Goal: Transaction & Acquisition: Purchase product/service

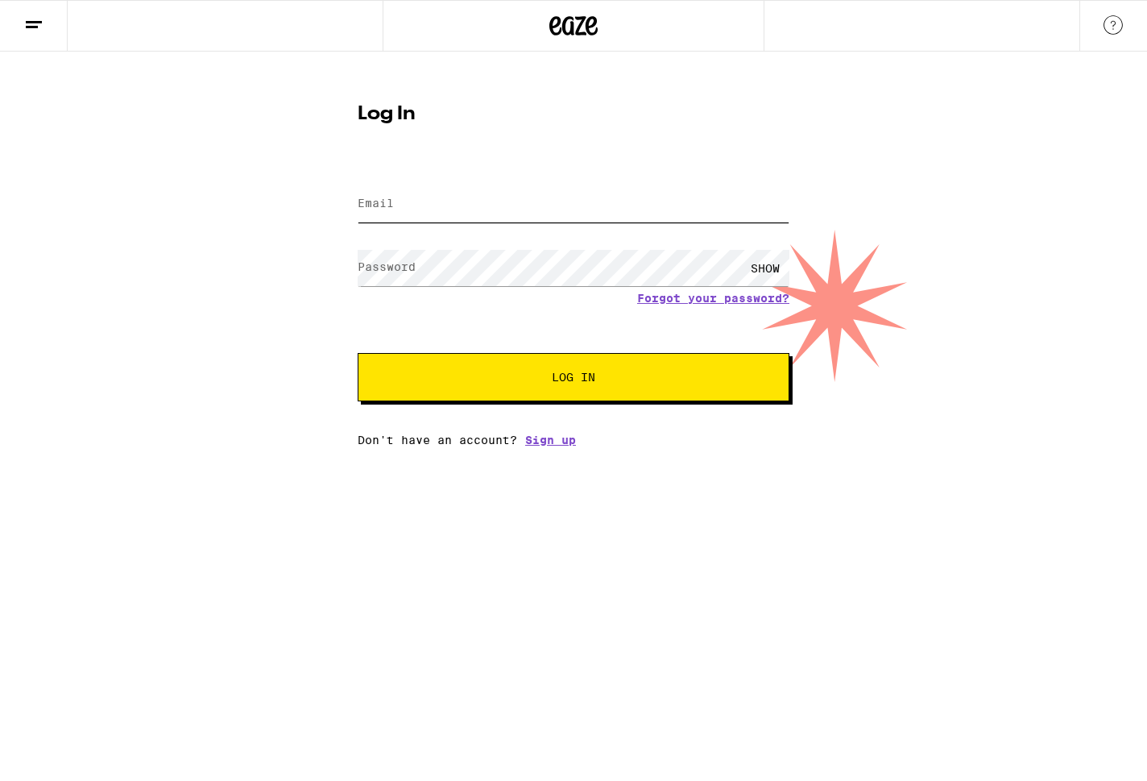
type input "[EMAIL_ADDRESS][DOMAIN_NAME]"
click at [500, 338] on form "Email Email [EMAIL_ADDRESS][DOMAIN_NAME] Password Password SHOW Forgot your pas…" at bounding box center [574, 282] width 432 height 237
click at [514, 367] on button "Log In" at bounding box center [574, 377] width 432 height 48
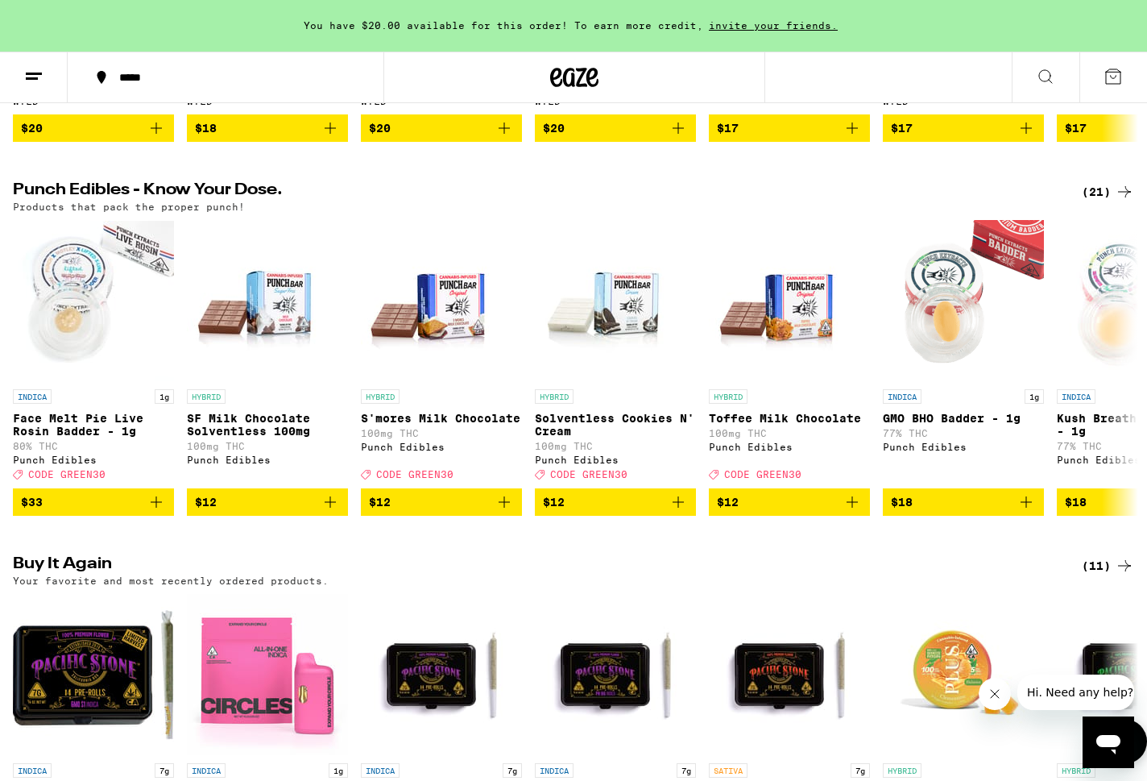
scroll to position [1181, 0]
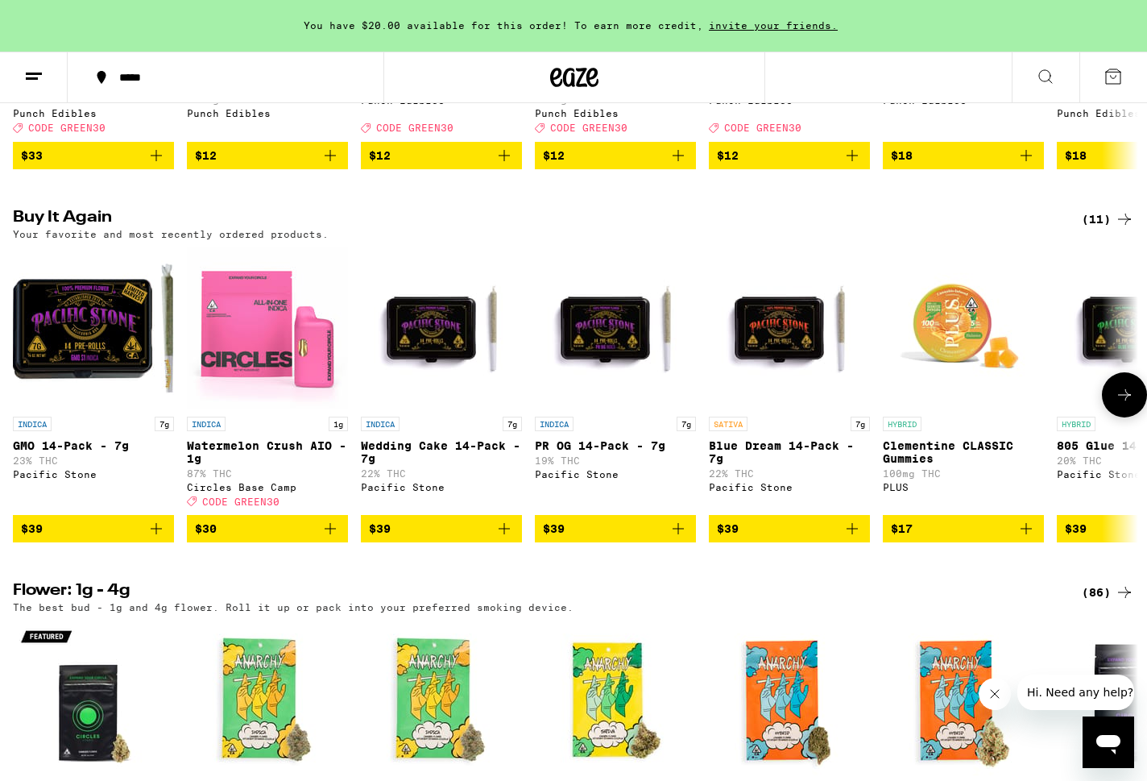
click at [151, 538] on icon "Add to bag" at bounding box center [156, 528] width 19 height 19
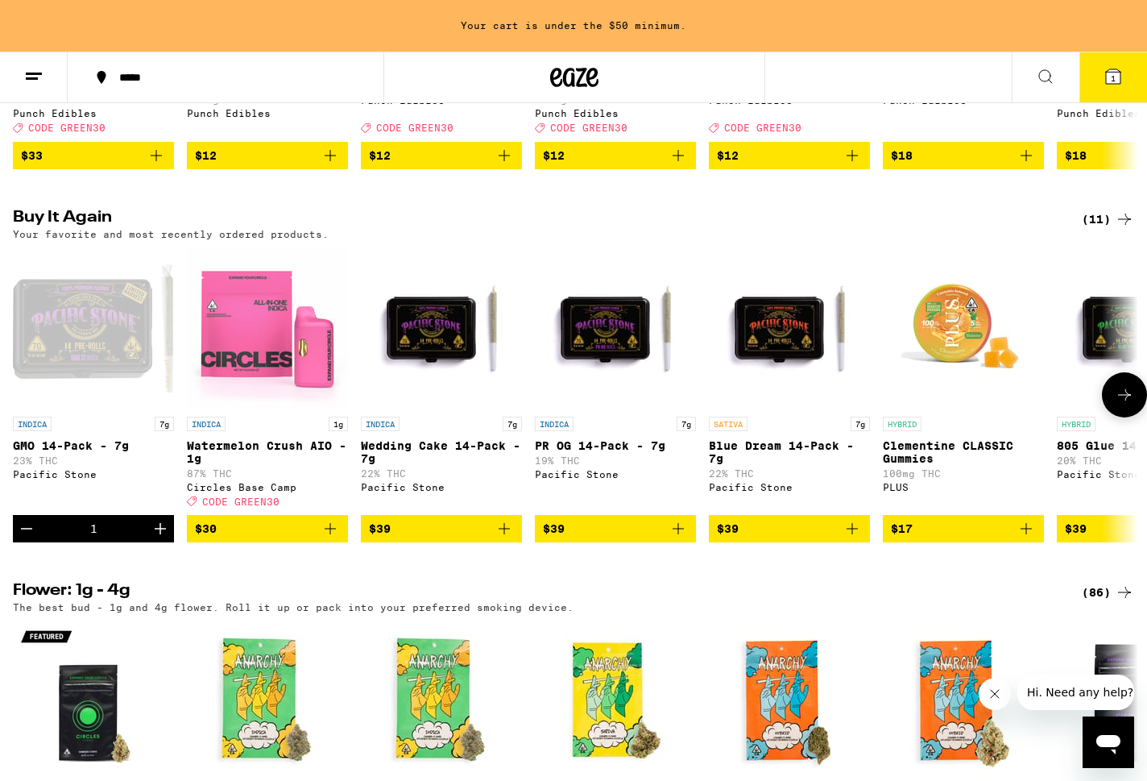
click at [156, 534] on icon "Increment" at bounding box center [160, 528] width 11 height 11
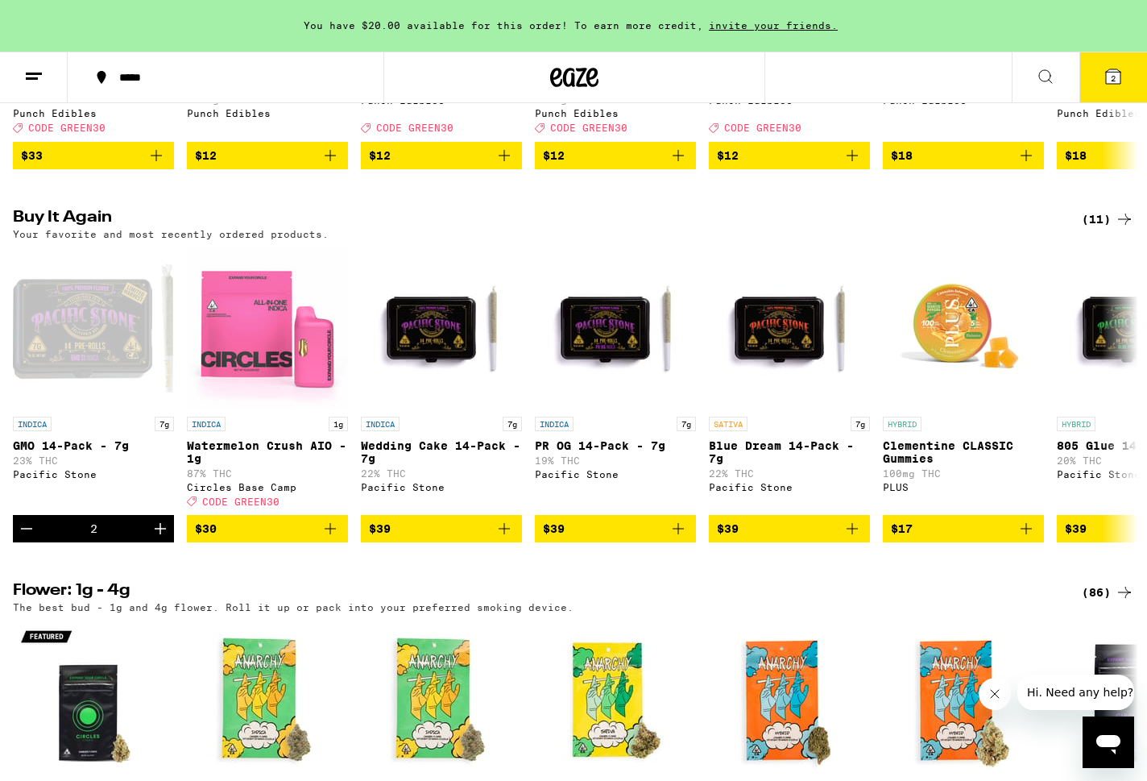
click at [1116, 84] on icon at bounding box center [1113, 76] width 19 height 19
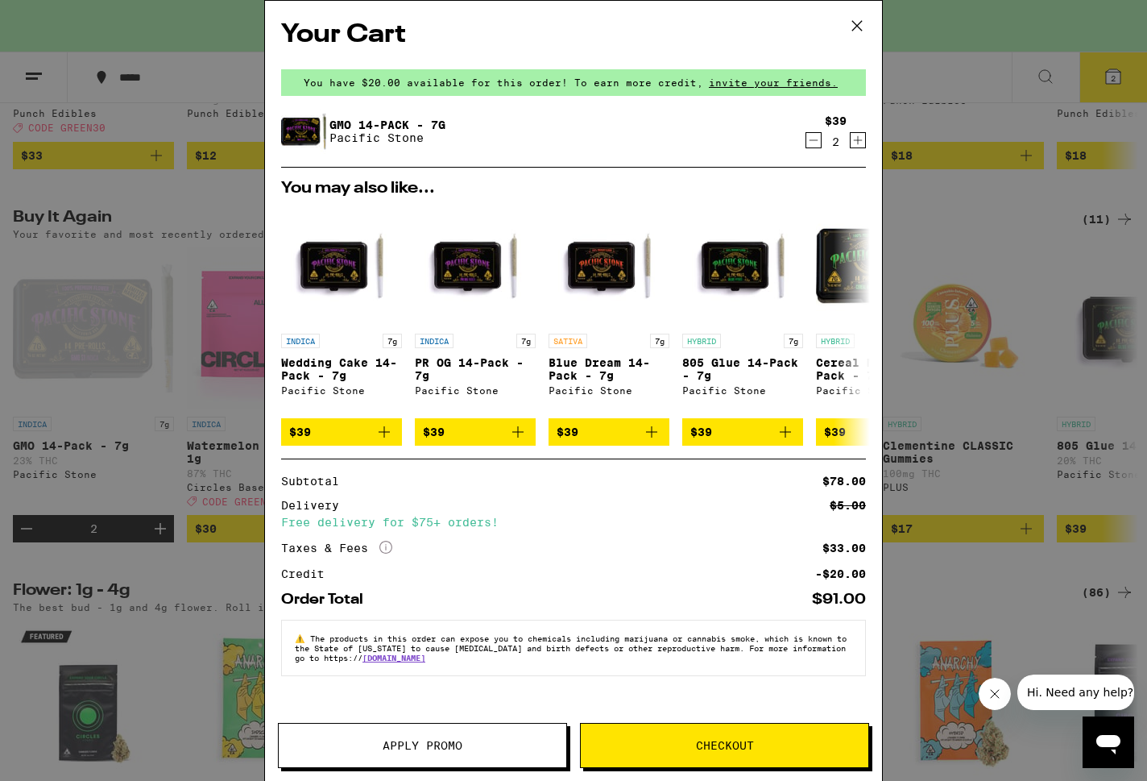
click at [820, 143] on icon "Decrement" at bounding box center [814, 140] width 15 height 19
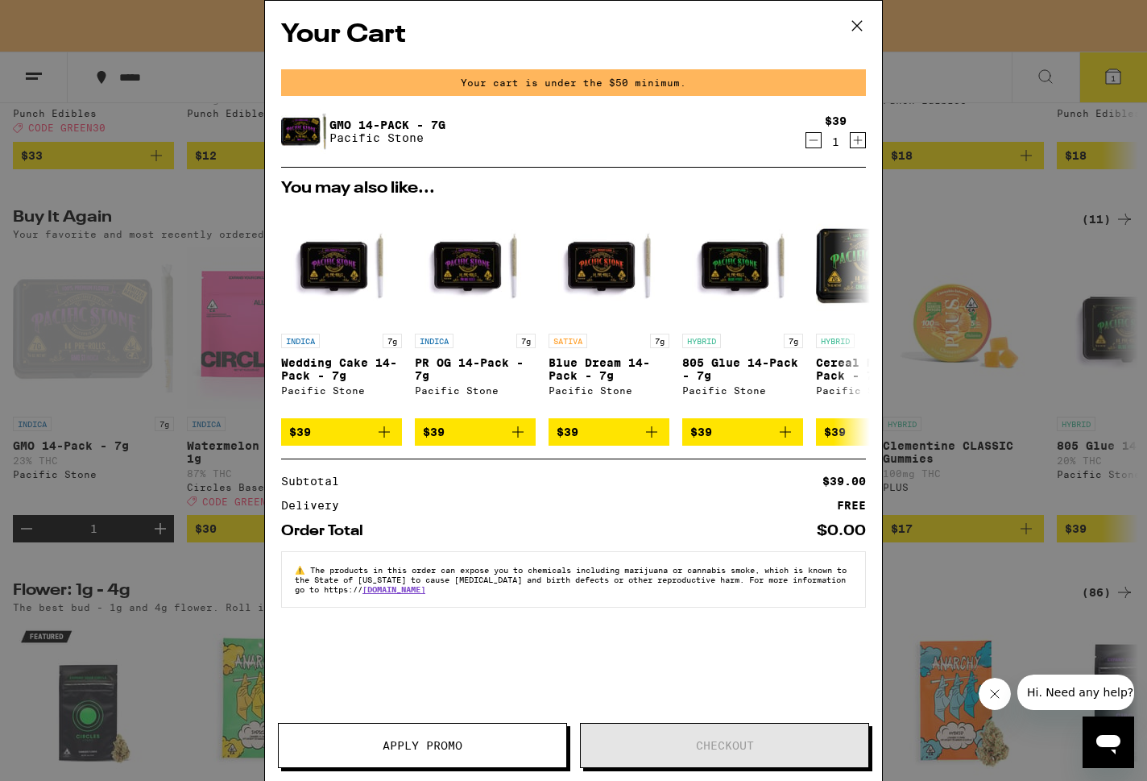
click at [820, 143] on icon "Decrement" at bounding box center [814, 140] width 15 height 19
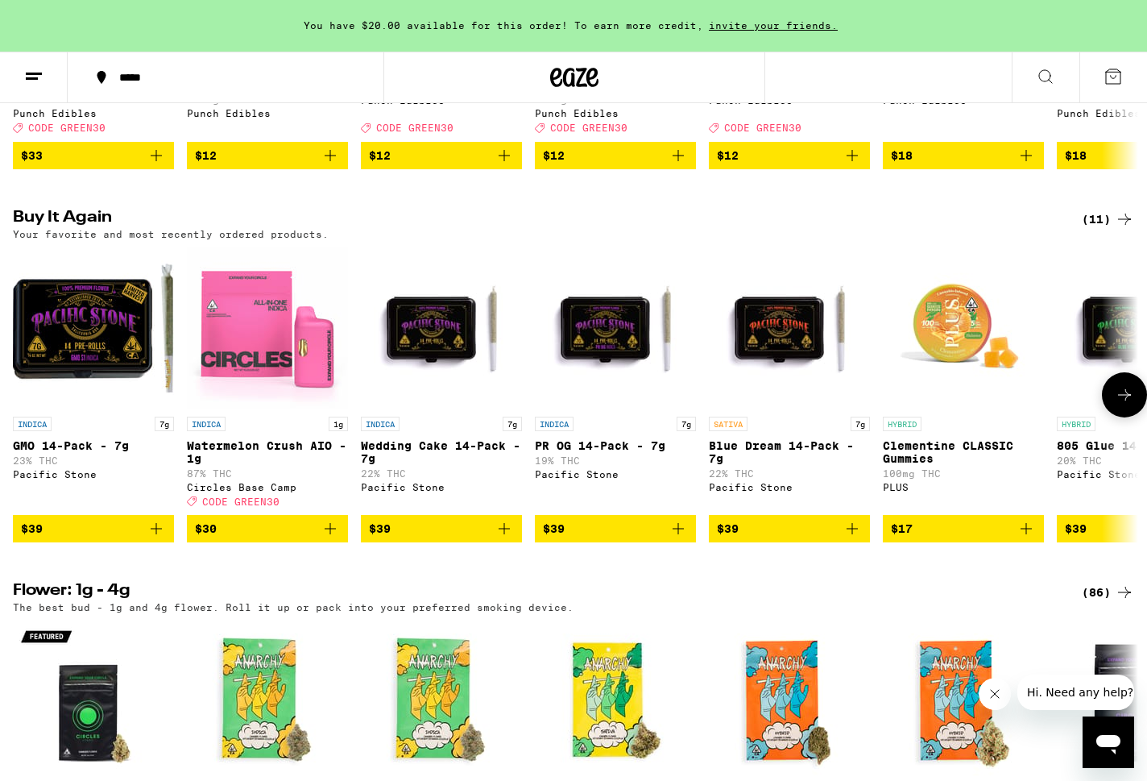
click at [497, 538] on icon "Add to bag" at bounding box center [504, 528] width 19 height 19
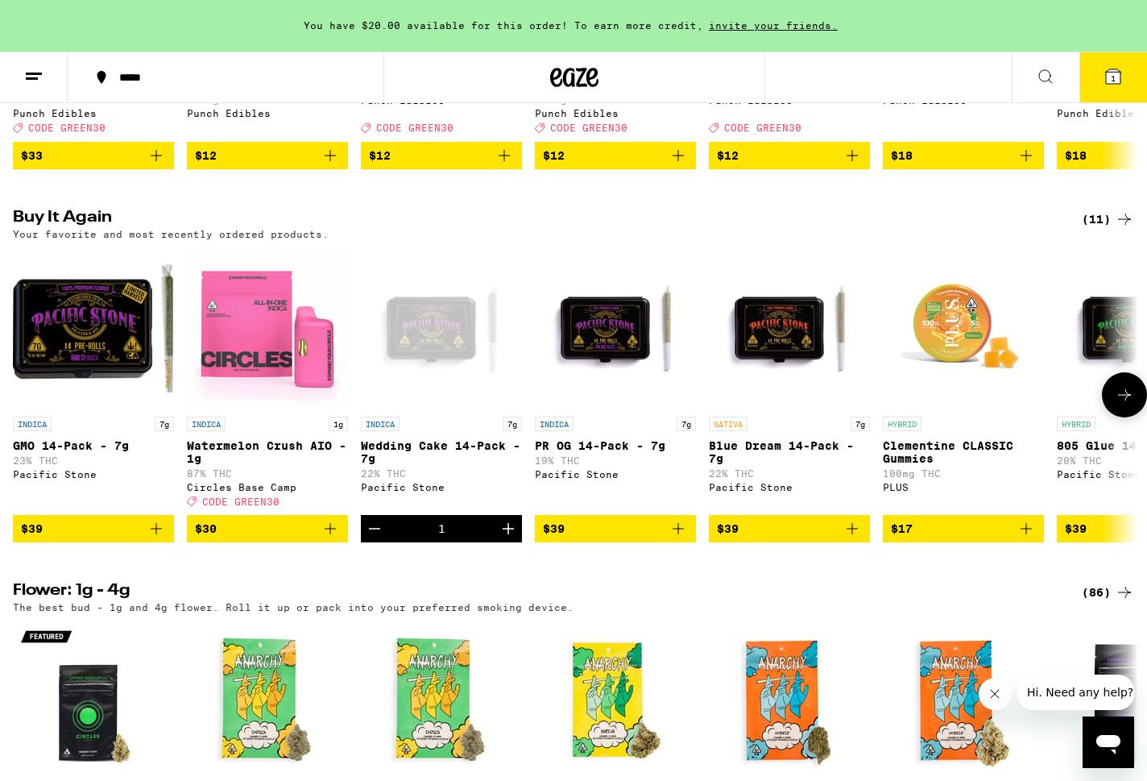
click at [497, 542] on button "Increment" at bounding box center [508, 528] width 27 height 27
click at [1108, 62] on button "2" at bounding box center [1114, 77] width 68 height 50
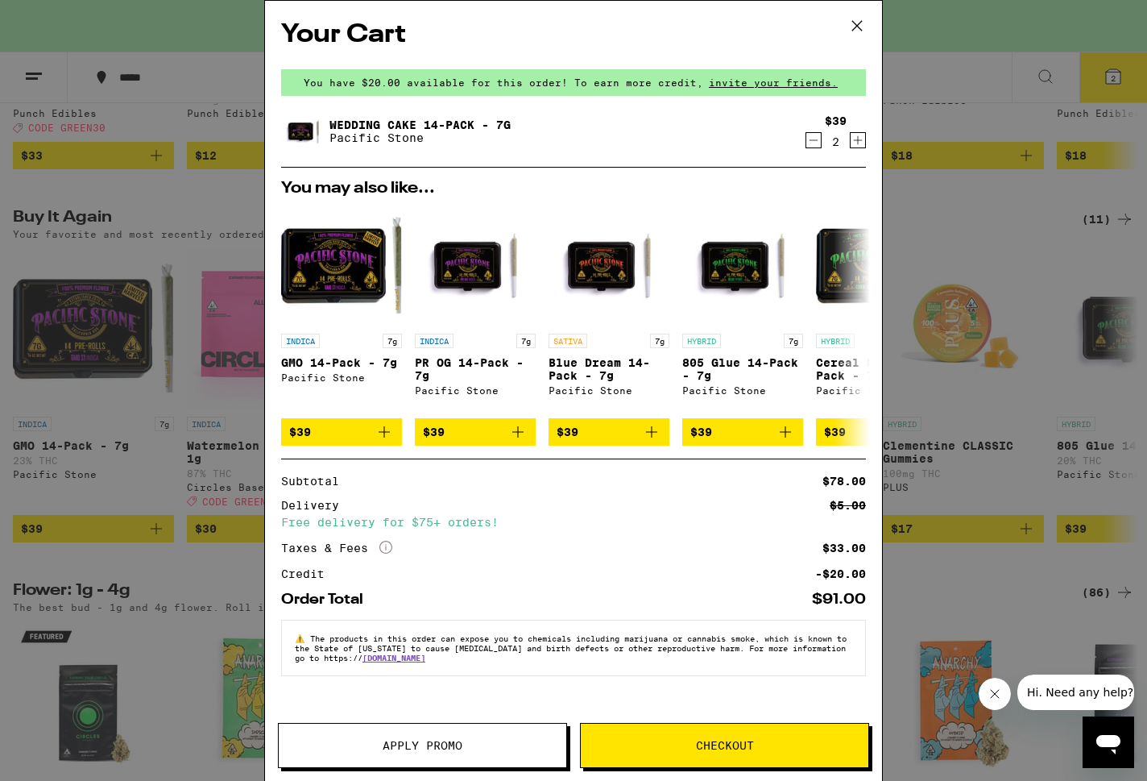
click at [803, 734] on button "Checkout" at bounding box center [724, 745] width 289 height 45
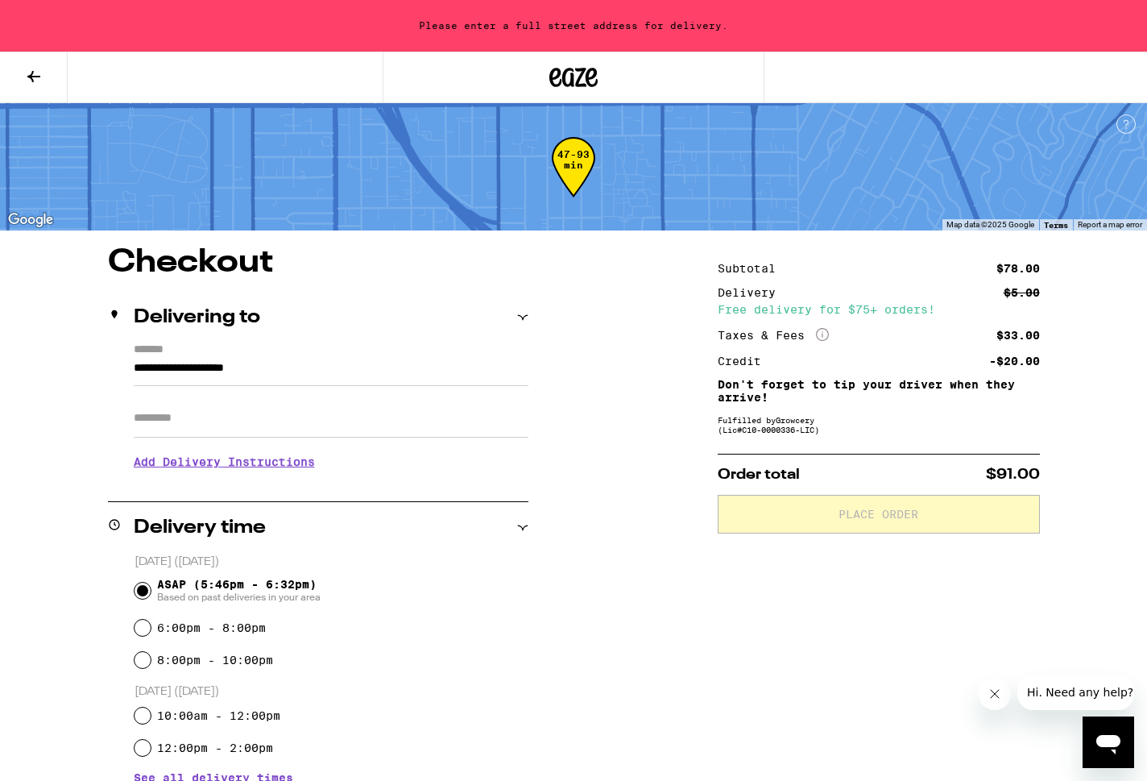
scroll to position [41, 0]
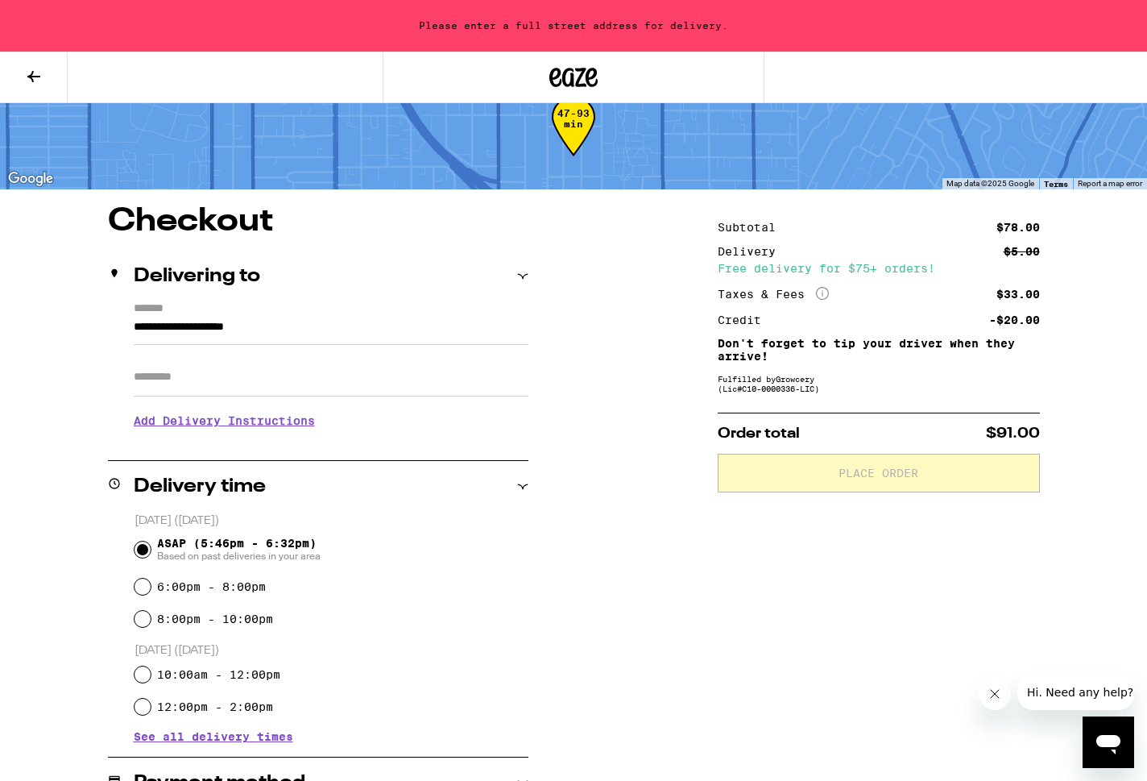
click at [332, 337] on input "**********" at bounding box center [331, 330] width 395 height 27
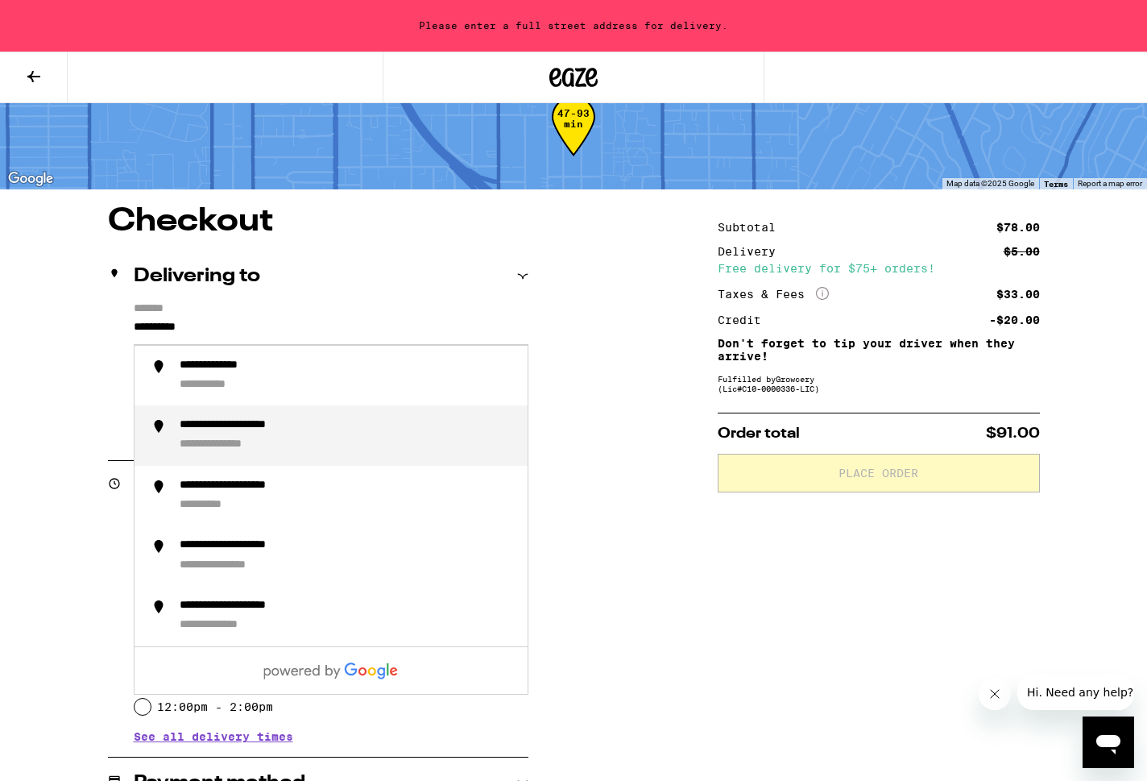
click at [371, 442] on div "**********" at bounding box center [347, 435] width 335 height 35
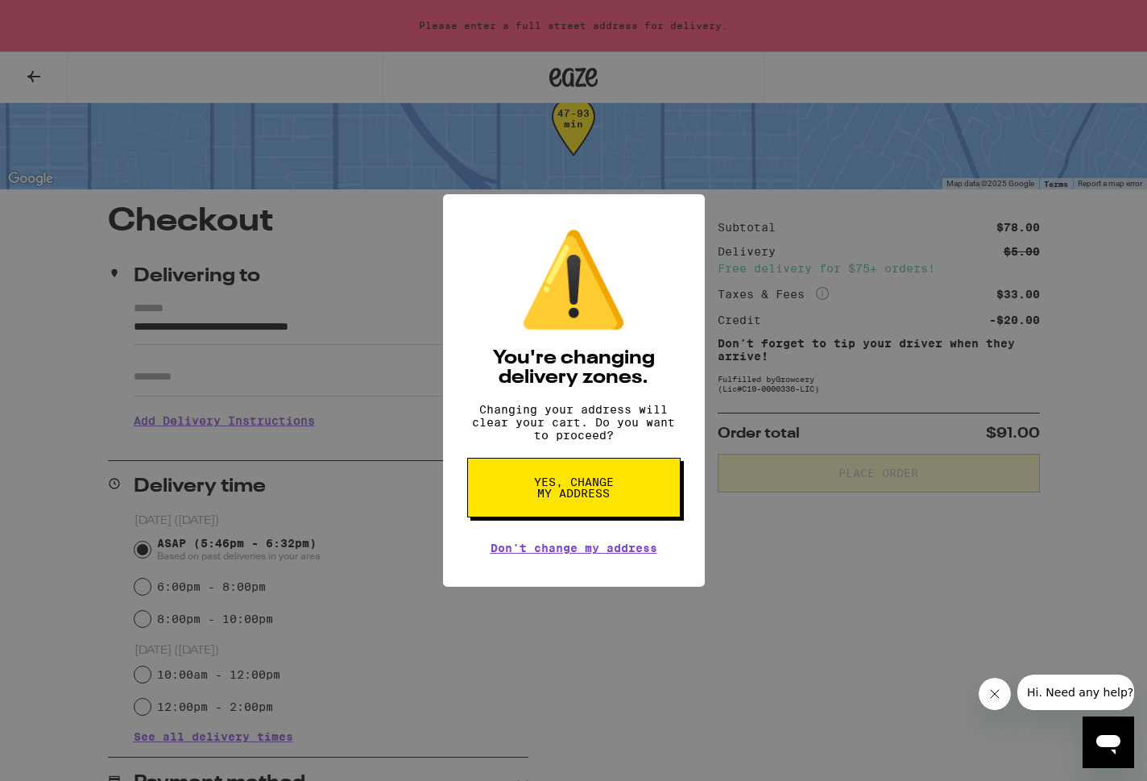
click at [542, 484] on span "Yes, change my address" at bounding box center [574, 487] width 83 height 23
type input "**********"
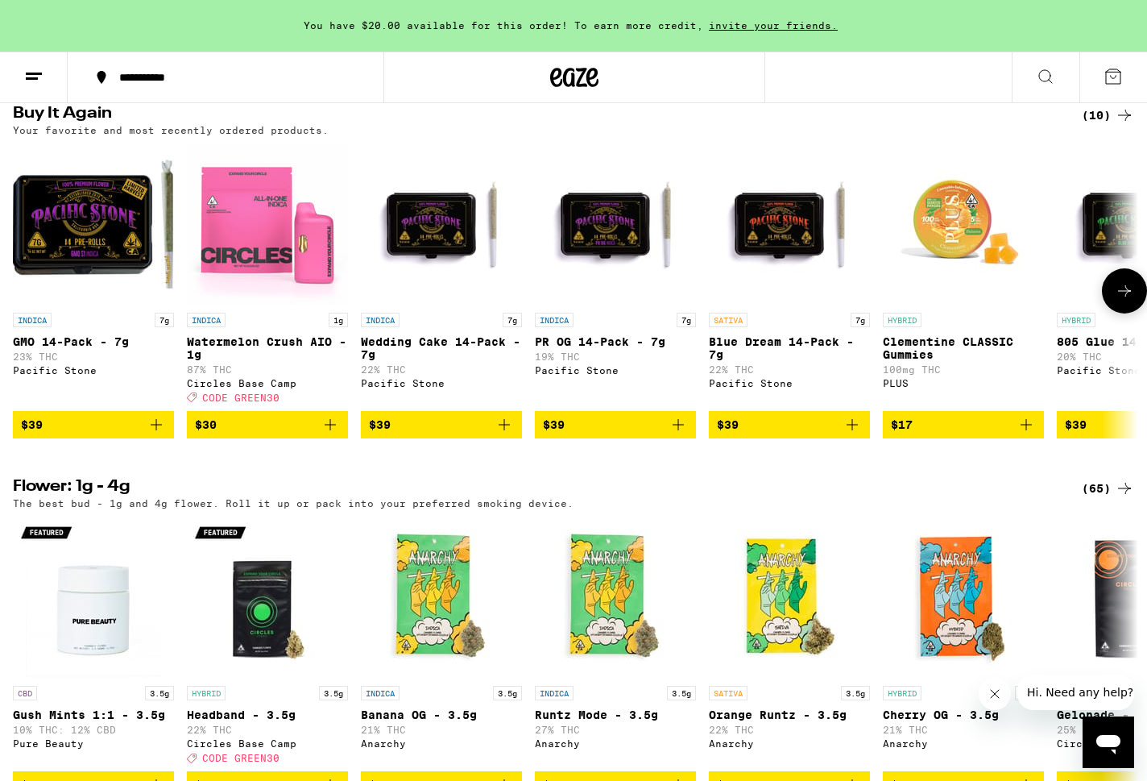
scroll to position [1286, 0]
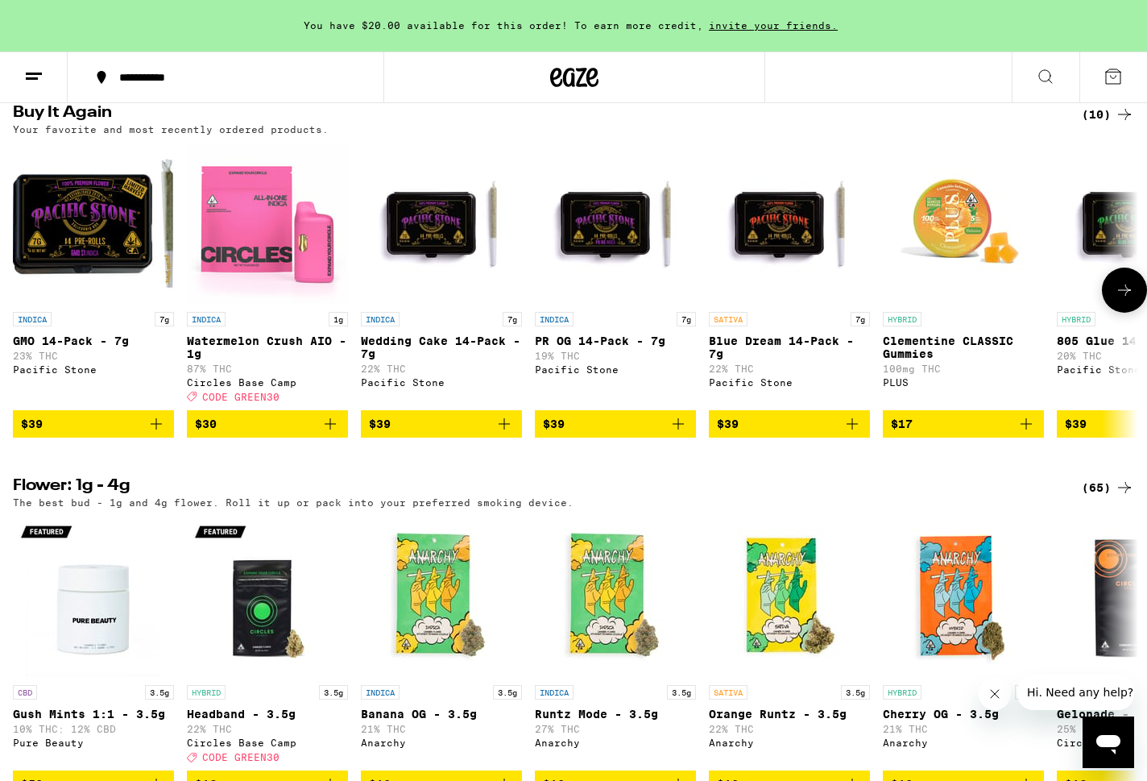
click at [519, 438] on button "$39" at bounding box center [441, 423] width 161 height 27
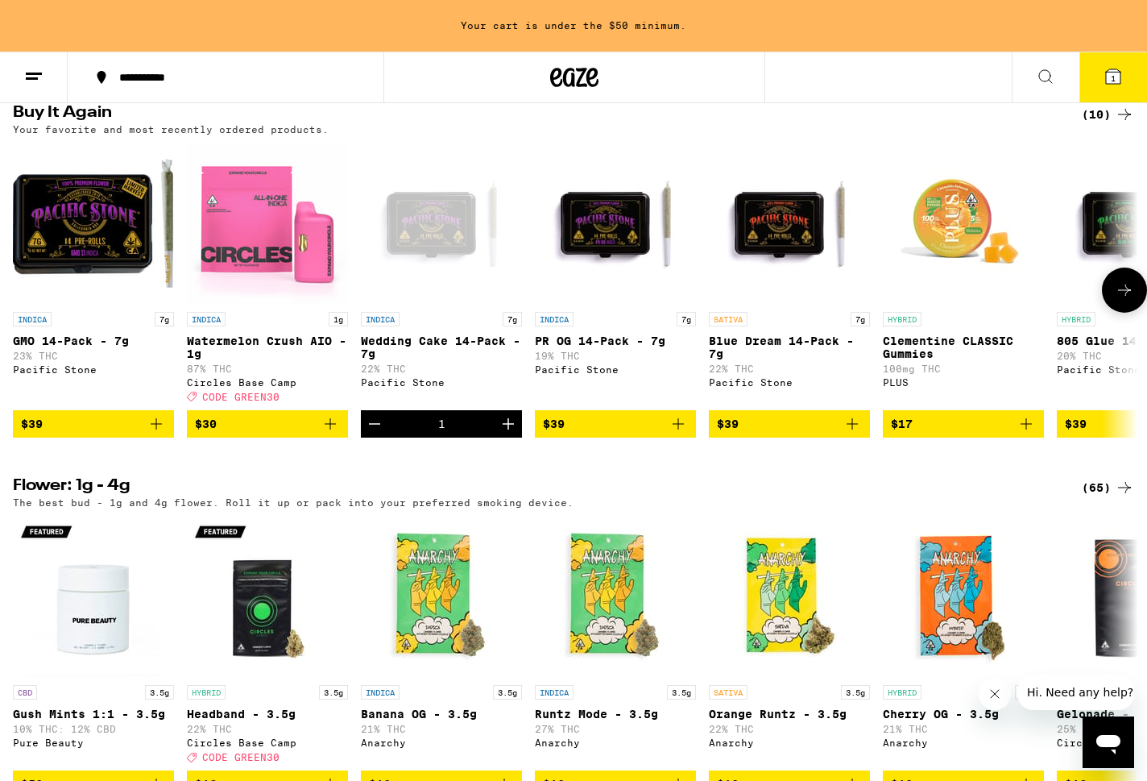
click at [519, 438] on button "Increment" at bounding box center [508, 423] width 27 height 27
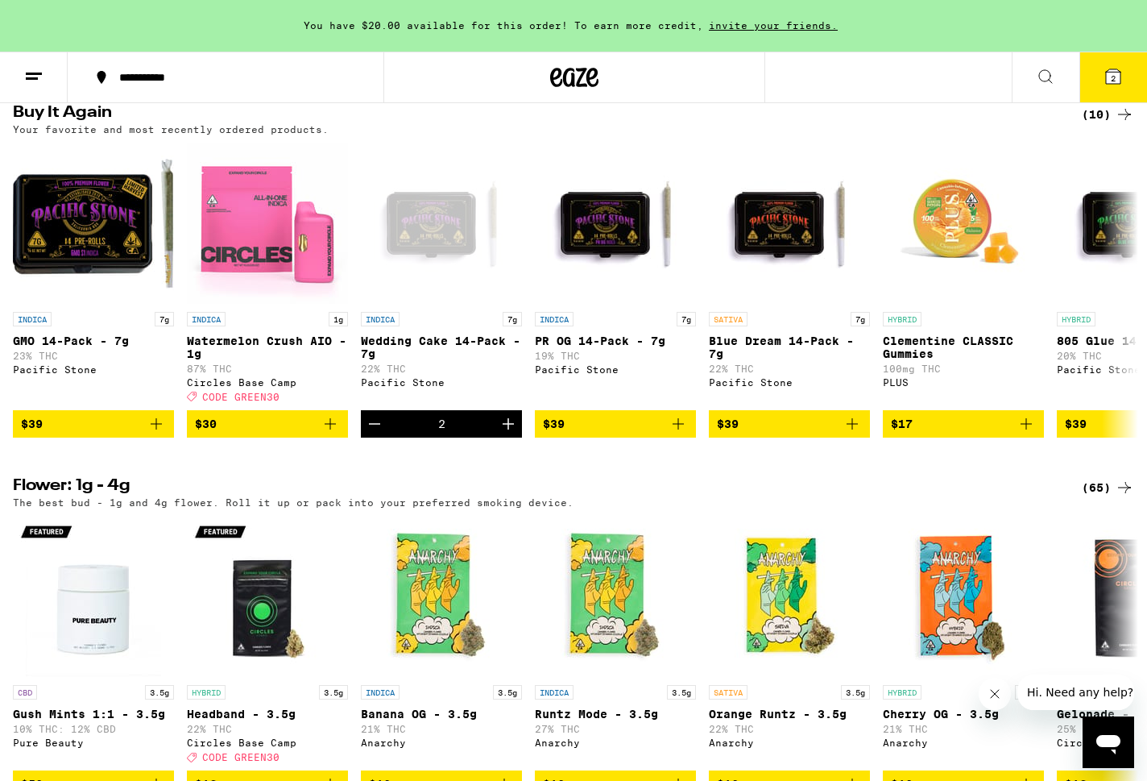
click at [1118, 67] on icon at bounding box center [1113, 76] width 19 height 19
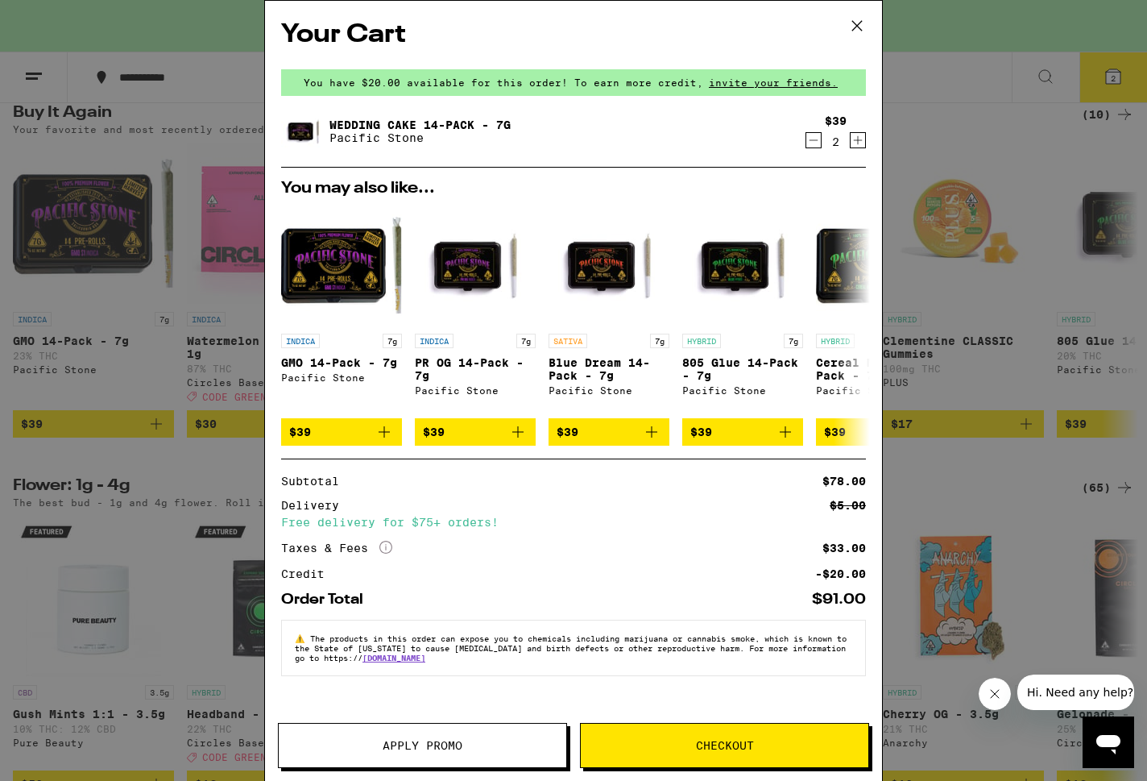
click at [658, 728] on button "Checkout" at bounding box center [724, 745] width 289 height 45
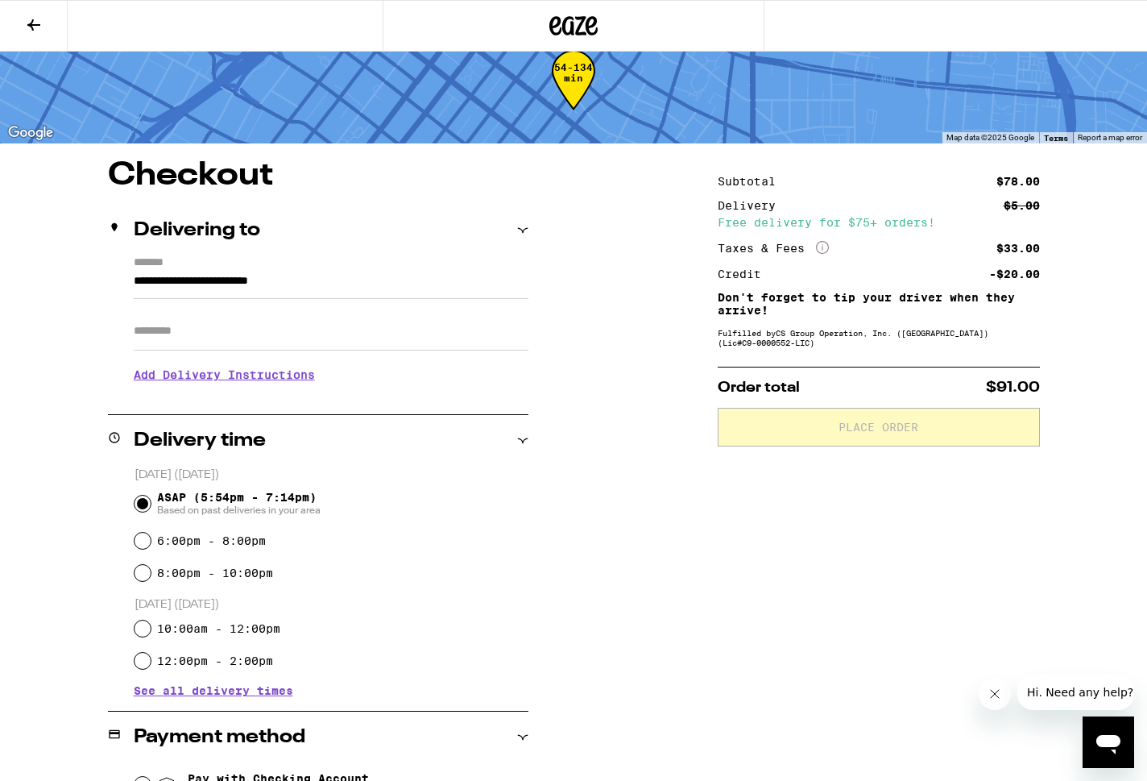
scroll to position [36, 0]
click at [276, 380] on h3 "Add Delivery Instructions" at bounding box center [331, 373] width 395 height 37
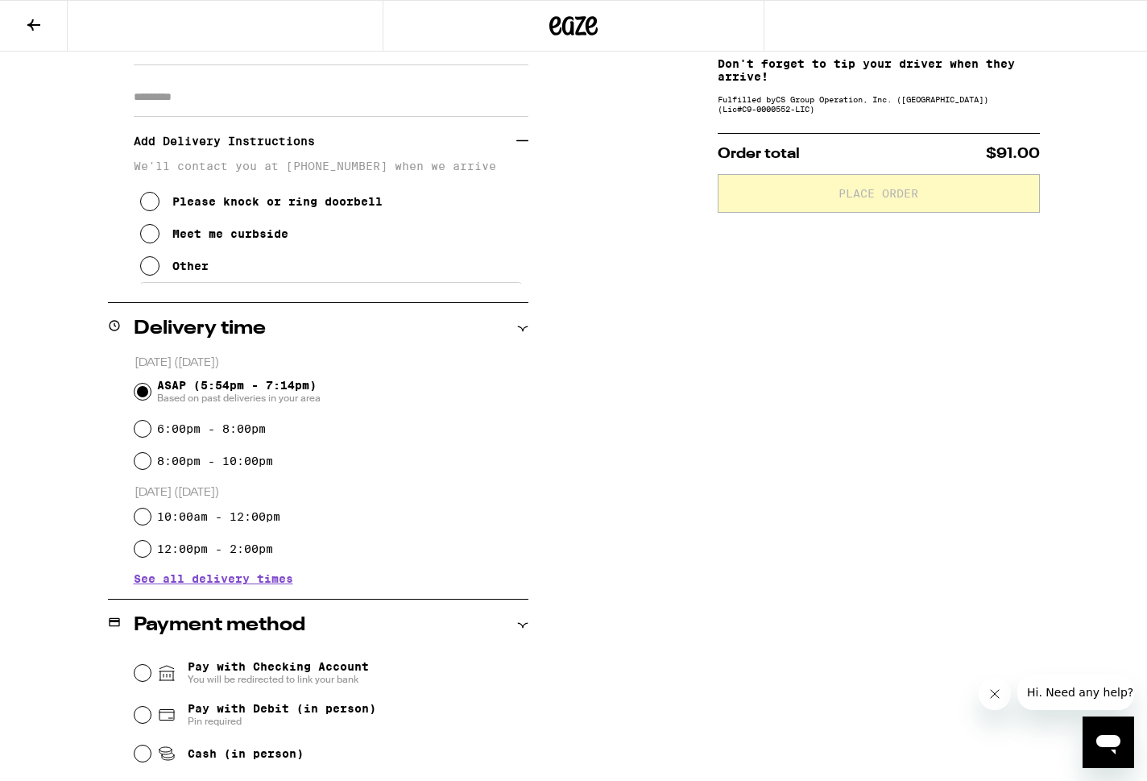
scroll to position [387, 0]
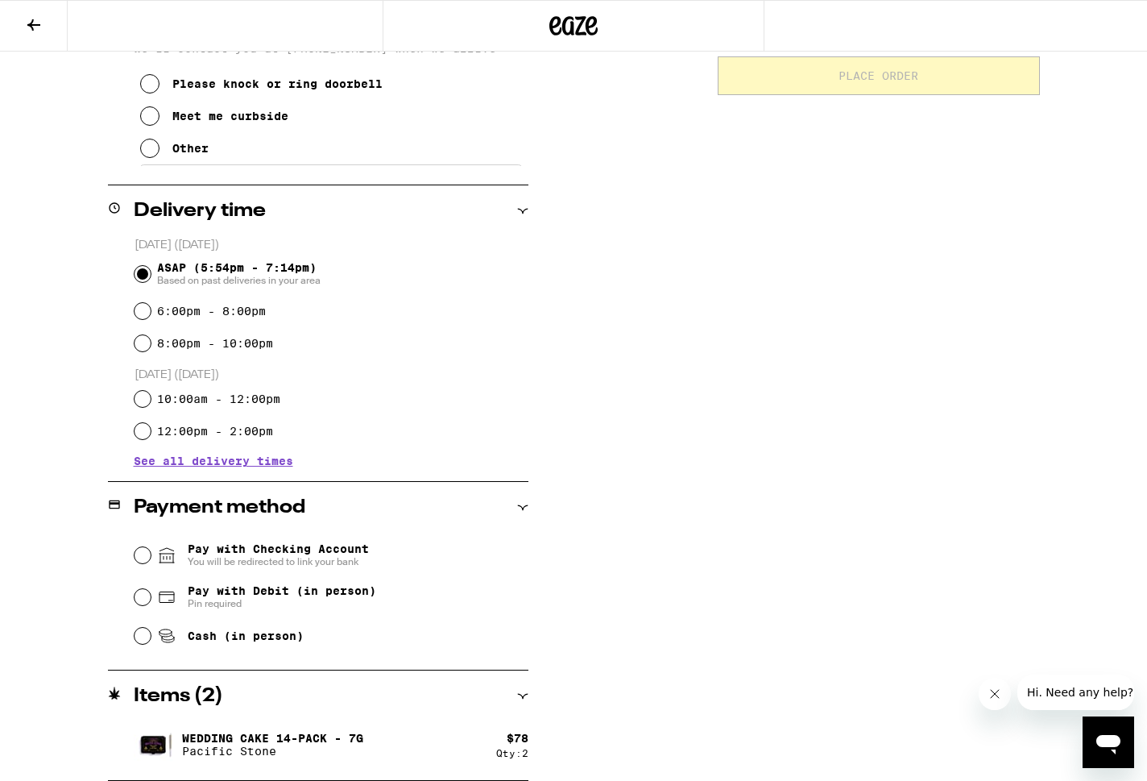
click at [216, 642] on span "Cash (in person)" at bounding box center [246, 635] width 116 height 13
click at [151, 644] on input "Cash (in person)" at bounding box center [143, 636] width 16 height 16
radio input "true"
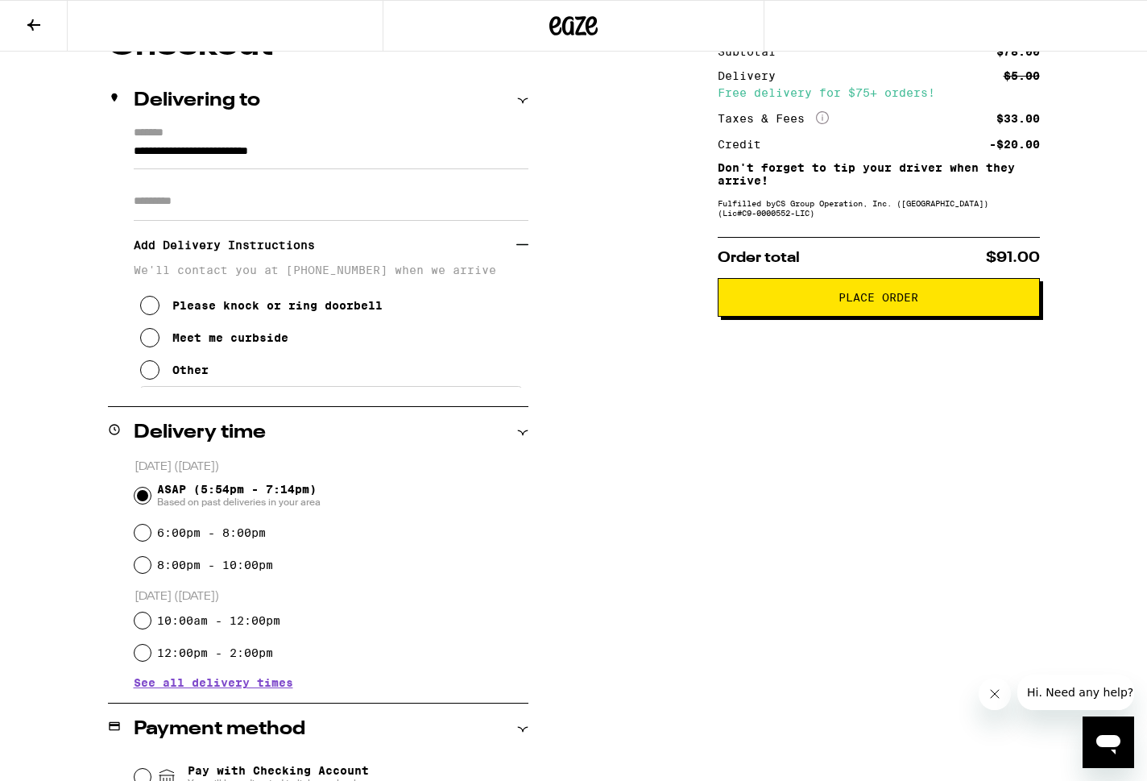
scroll to position [161, 0]
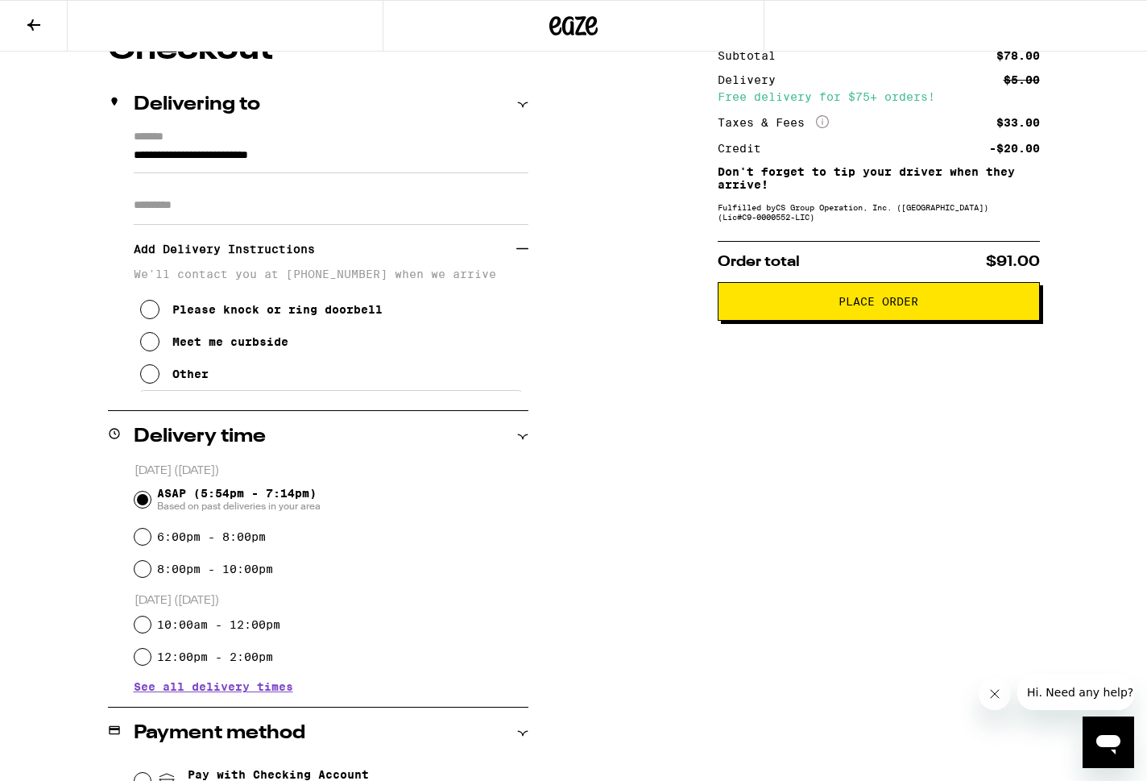
click at [806, 319] on button "Place Order" at bounding box center [879, 301] width 322 height 39
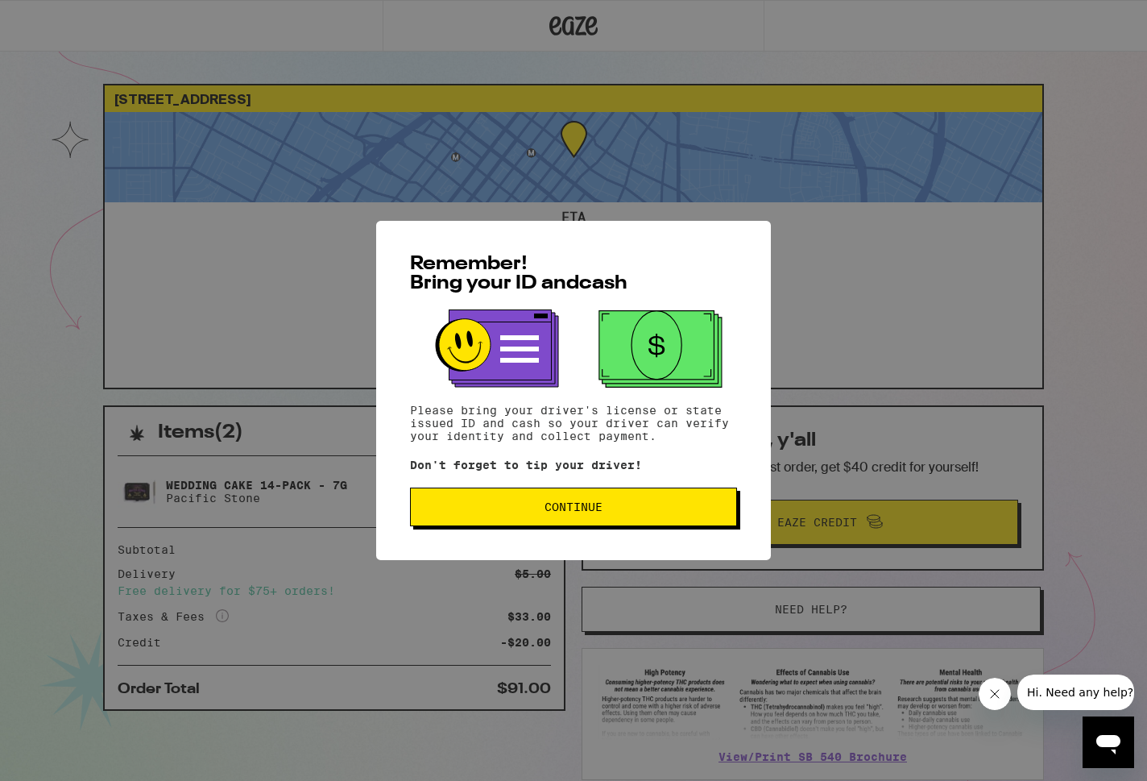
click at [594, 519] on button "Continue" at bounding box center [573, 507] width 327 height 39
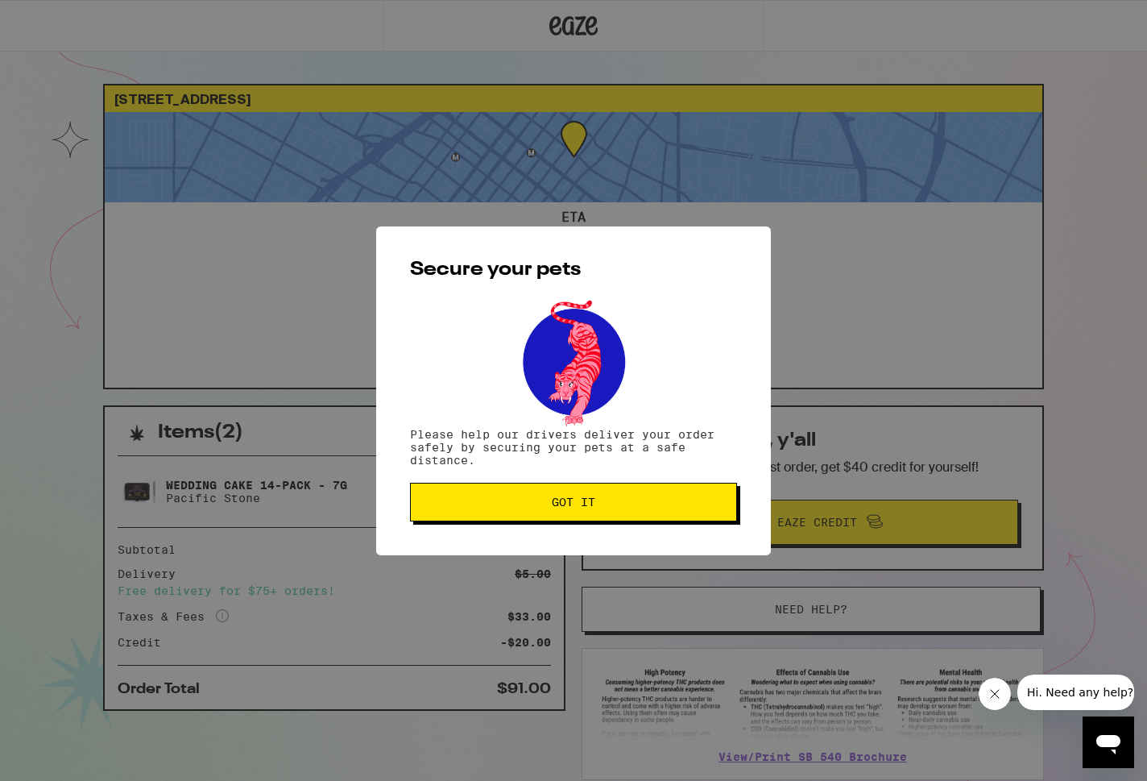
click at [595, 519] on button "Got it" at bounding box center [573, 502] width 327 height 39
